Goal: Transaction & Acquisition: Book appointment/travel/reservation

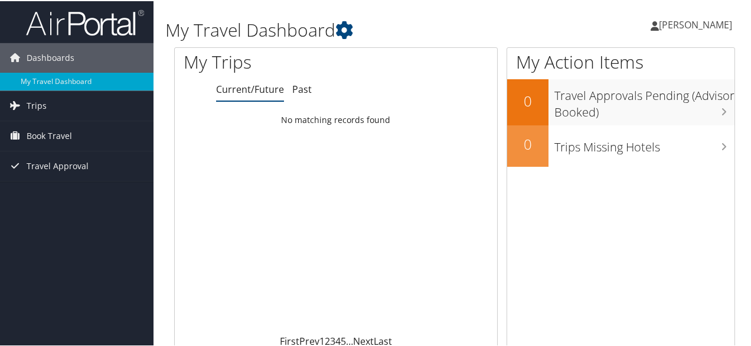
click at [248, 87] on link "Current/Future" at bounding box center [250, 88] width 68 height 13
click at [20, 133] on icon at bounding box center [15, 134] width 18 height 18
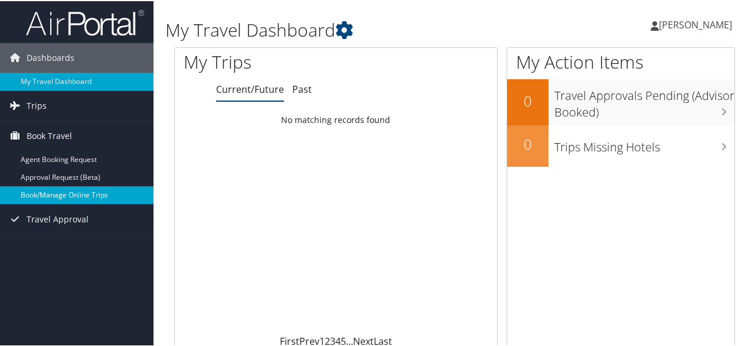
click at [45, 194] on link "Book/Manage Online Trips" at bounding box center [77, 194] width 154 height 18
